Goal: Information Seeking & Learning: Understand process/instructions

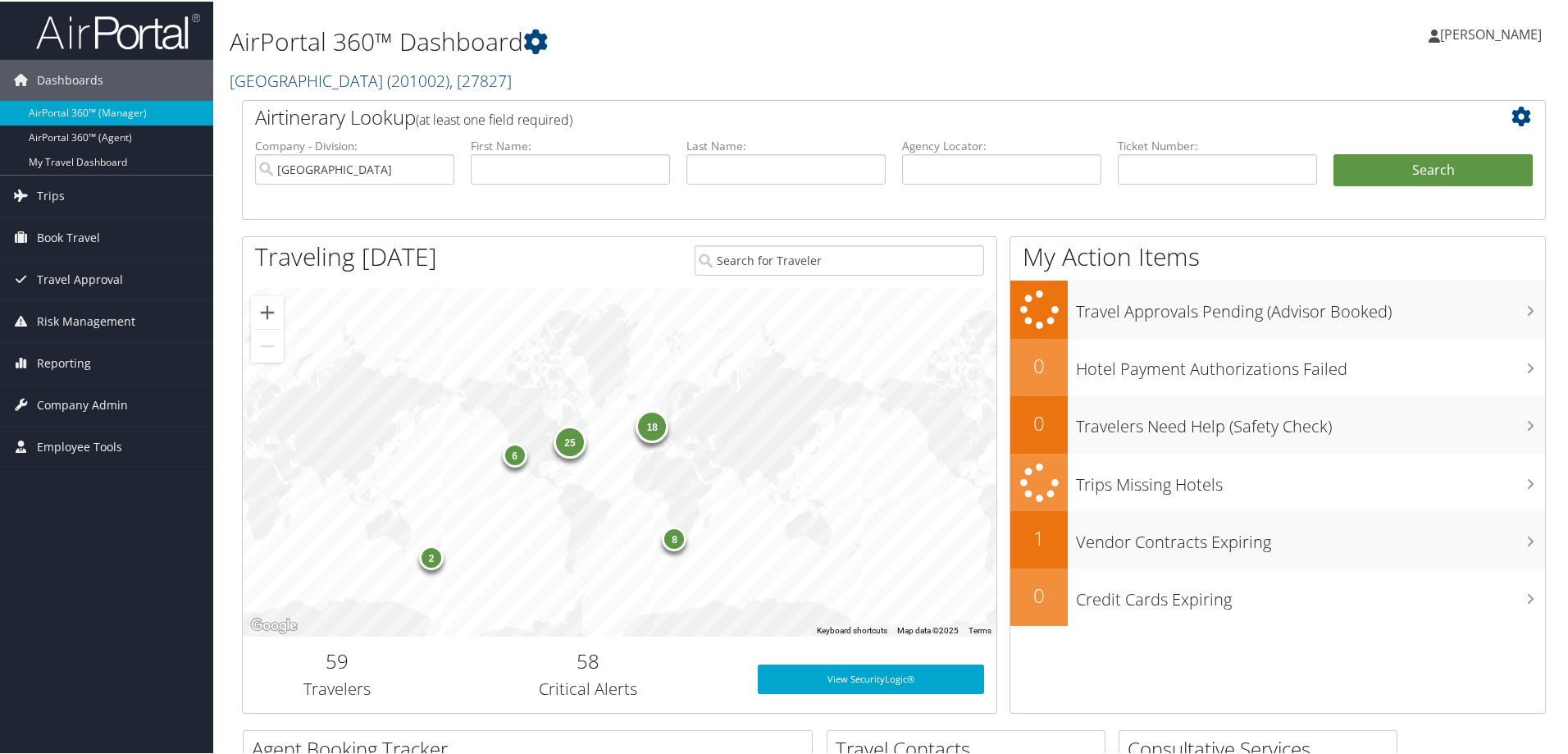
click at [273, 74] on link "Colgate University ( 201002 ) , [ 27827 ]" at bounding box center [371, 79] width 282 height 22
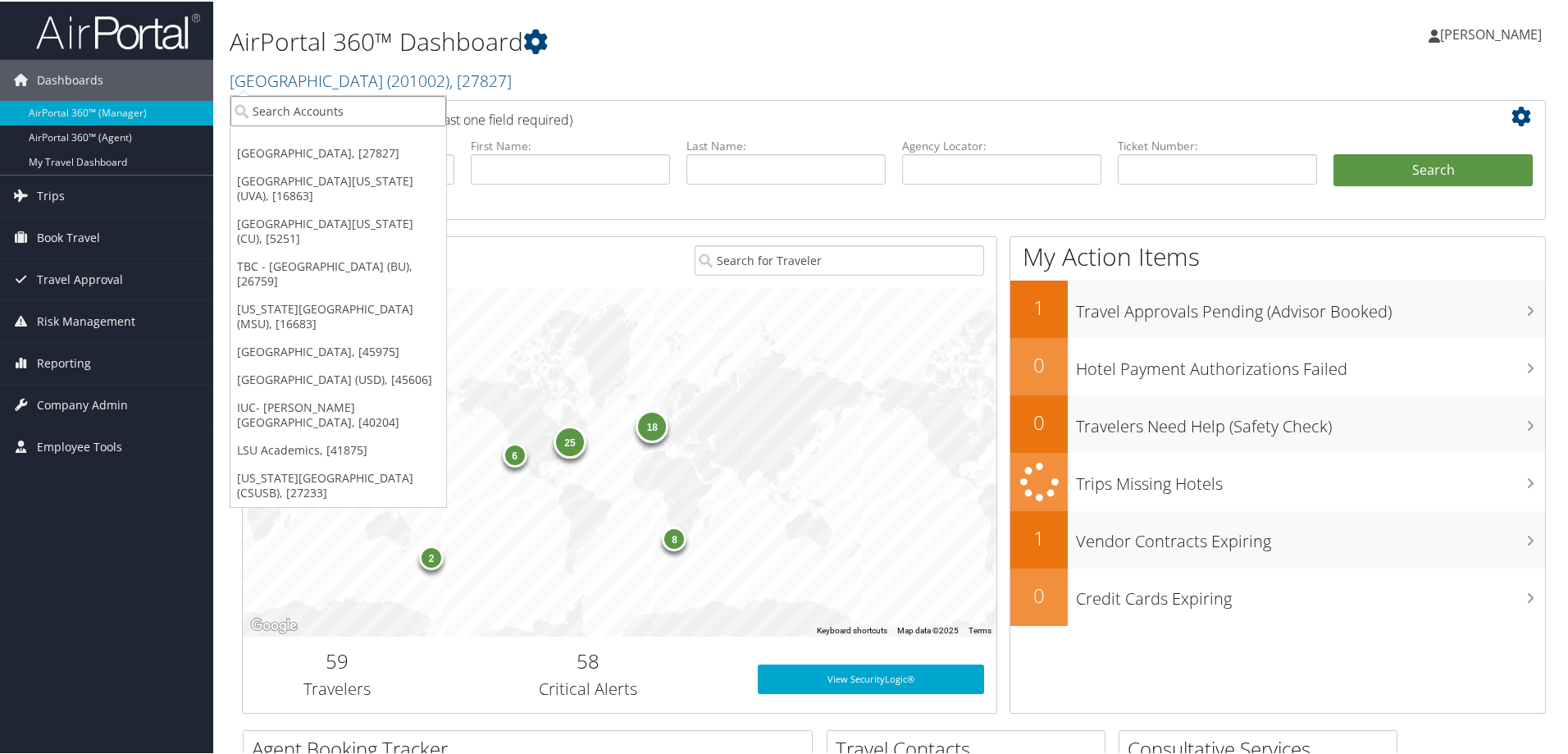
click at [251, 114] on input "search" at bounding box center [338, 110] width 216 height 30
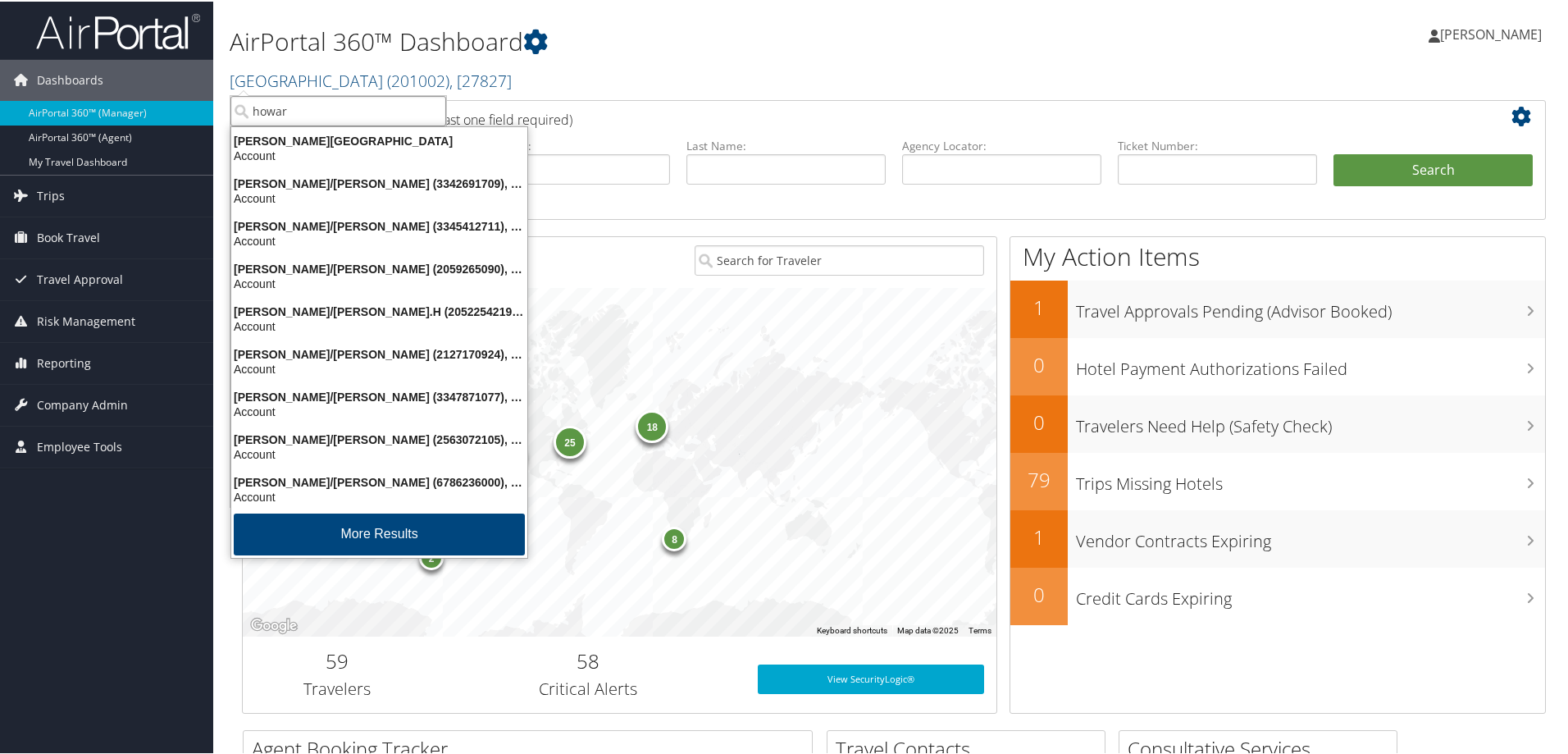
type input "howard"
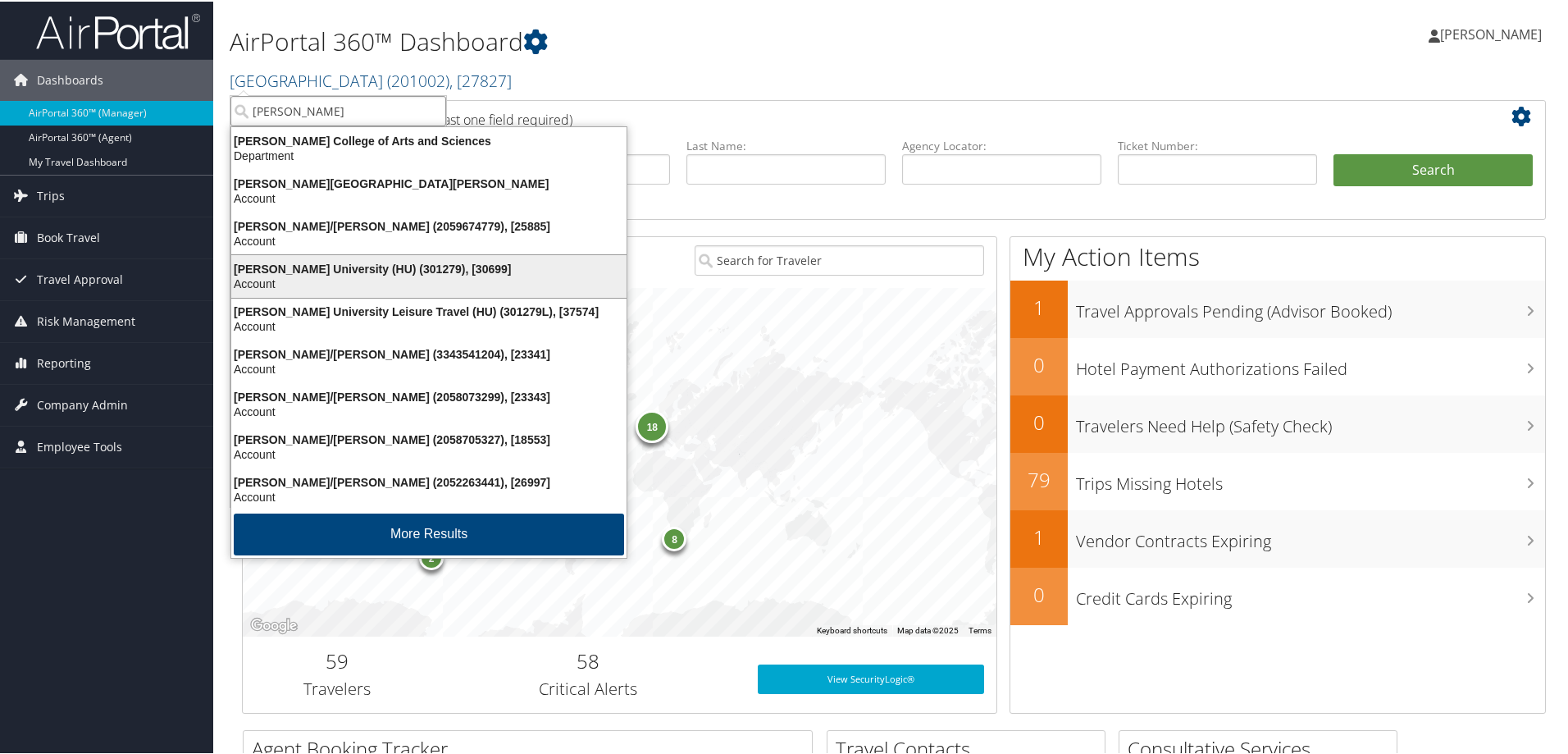
click at [285, 262] on div "Howard University (HU) (301279), [30699]" at bounding box center [429, 267] width 415 height 14
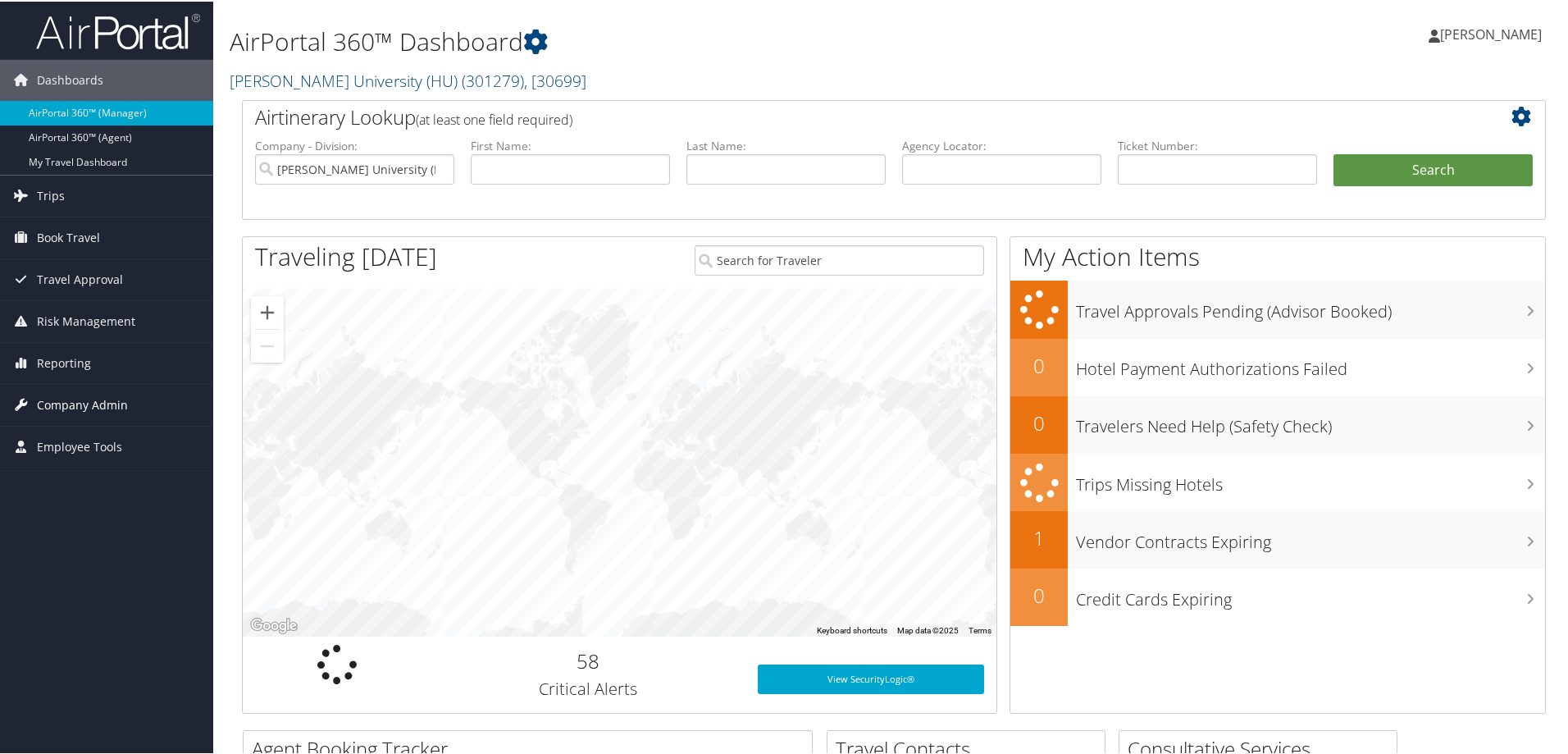
click at [65, 407] on span "Company Admin" at bounding box center [83, 403] width 91 height 41
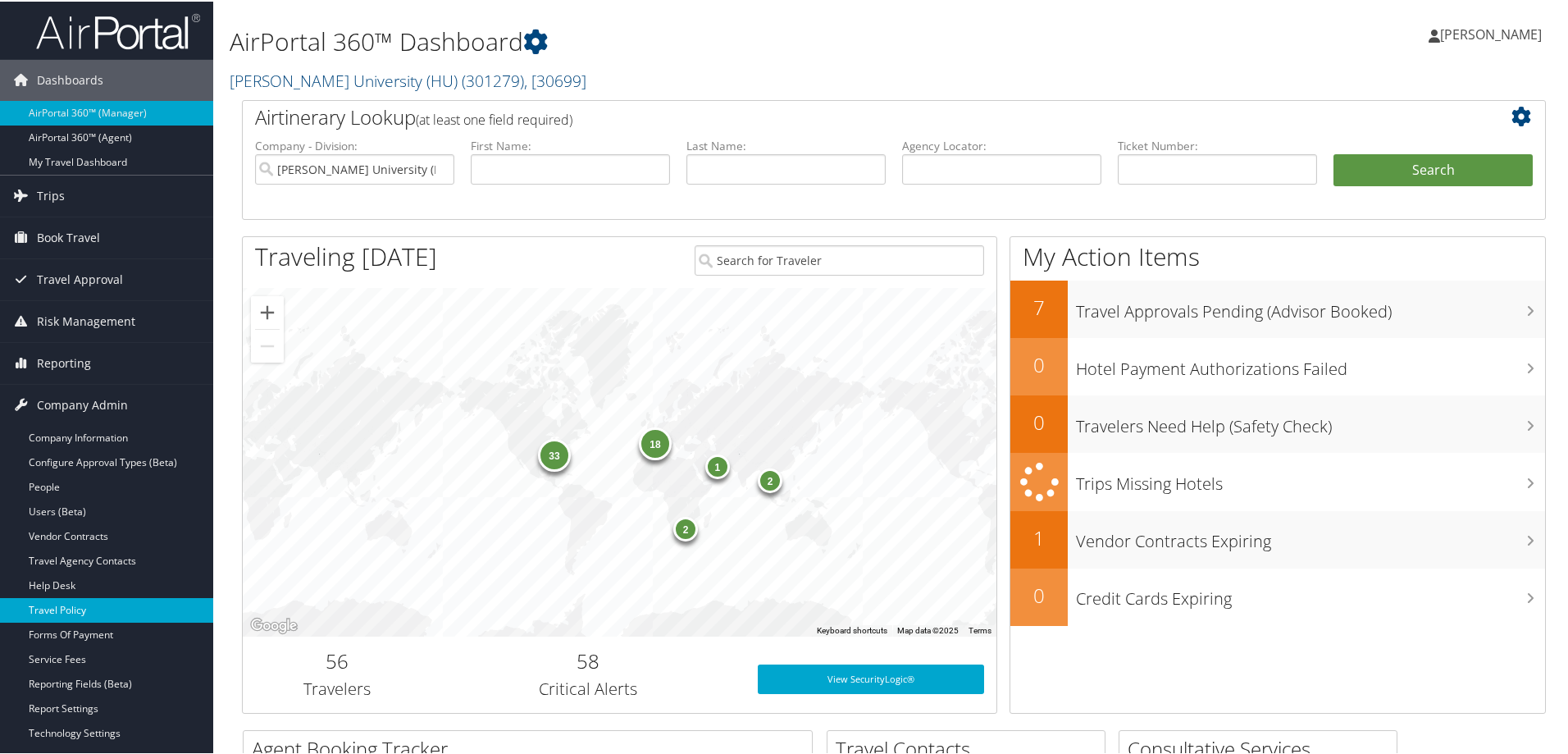
click at [60, 603] on link "Travel Policy" at bounding box center [107, 608] width 213 height 25
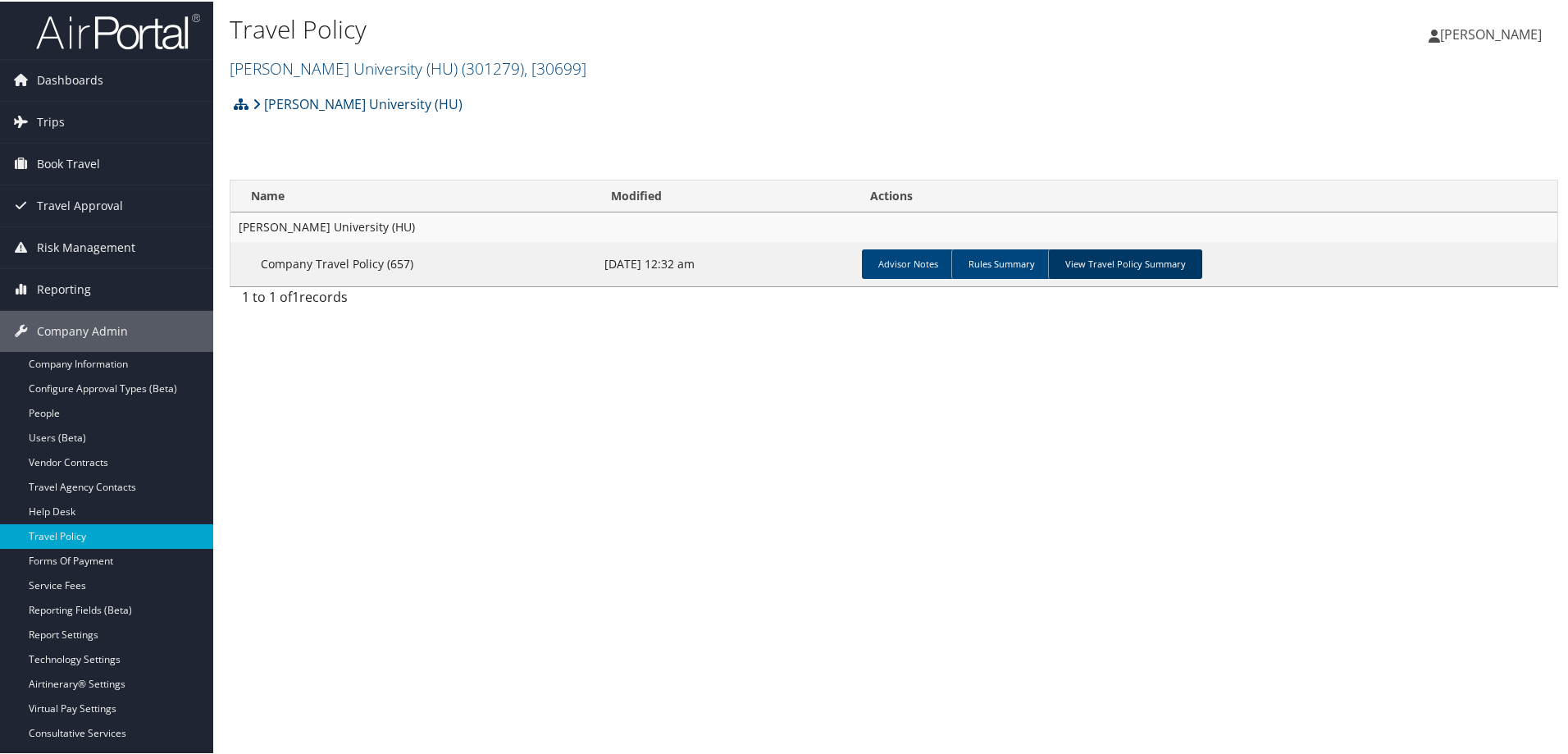
click at [1113, 260] on link "View Travel Policy Summary" at bounding box center [1125, 262] width 154 height 30
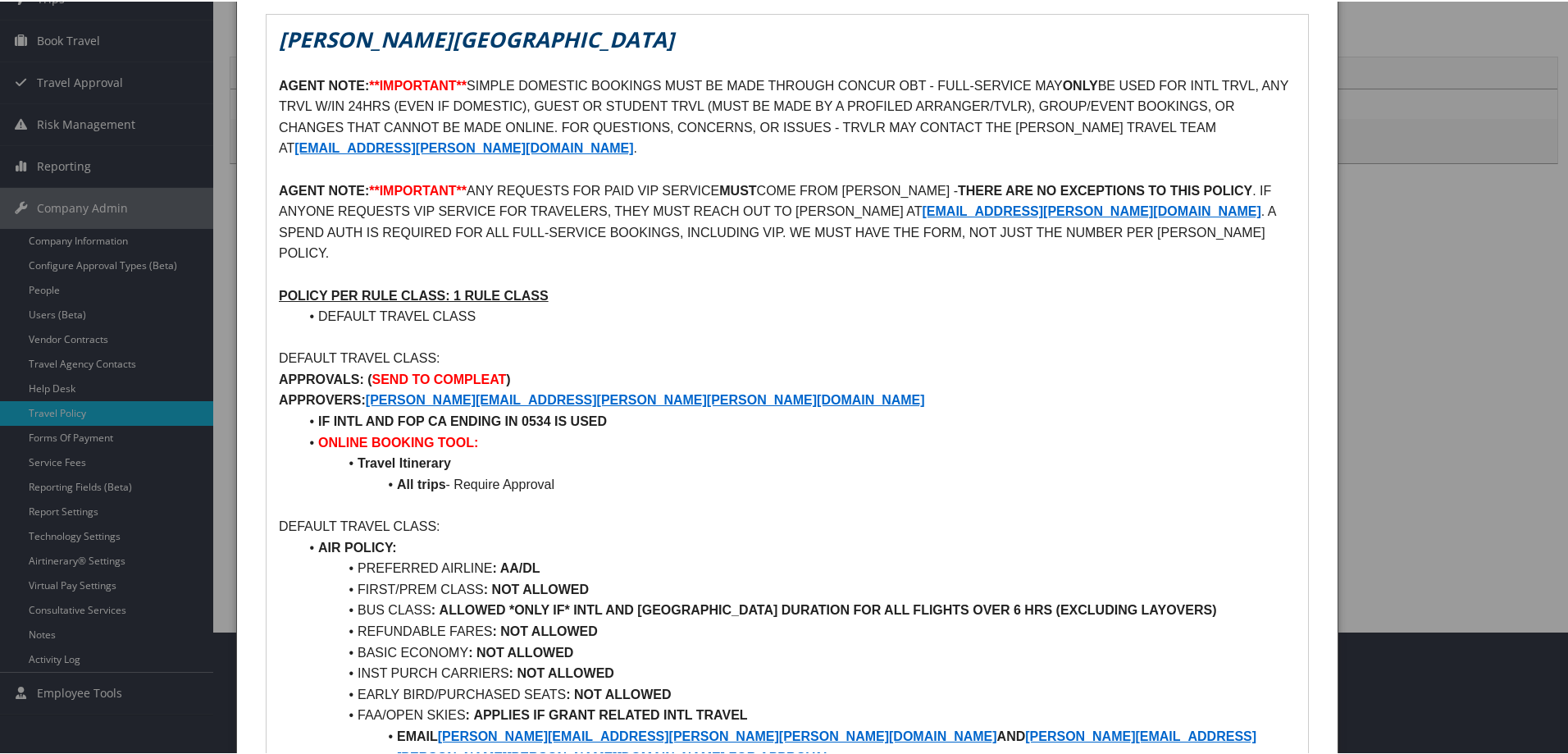
scroll to position [179, 0]
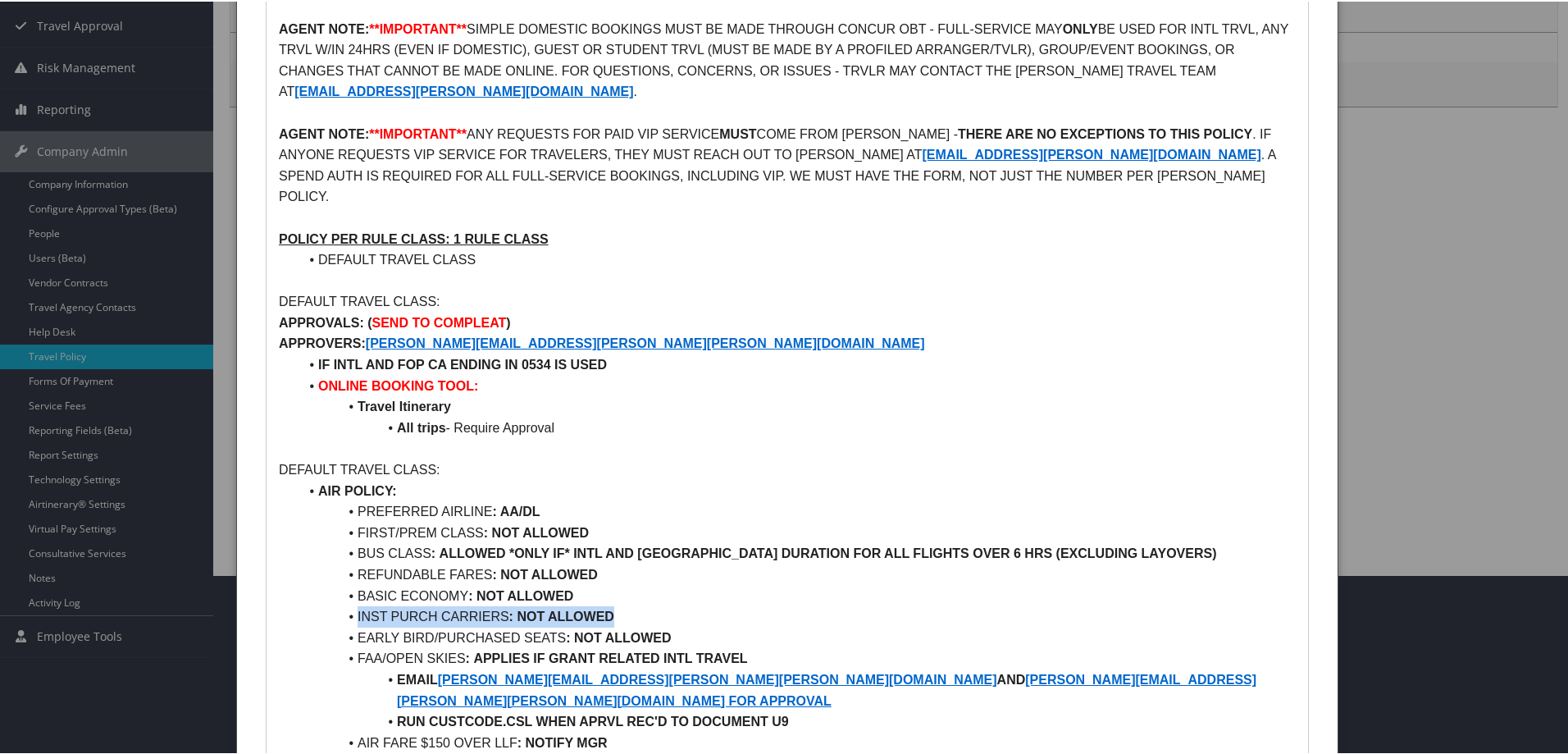
drag, startPoint x: 624, startPoint y: 594, endPoint x: 325, endPoint y: 593, distance: 299.0
click at [325, 604] on li "INST PURCH CARRIERS : NOT ALLOWED" at bounding box center [797, 615] width 997 height 21
drag, startPoint x: 679, startPoint y: 617, endPoint x: 313, endPoint y: 471, distance: 394.0
copy ul "AIR POLICY: PREFERRED AIRLINE : AA/DL FIRST/PREM CLASS : NOT ALLOWED BUS CLASS …"
